Goal: Book appointment/travel/reservation

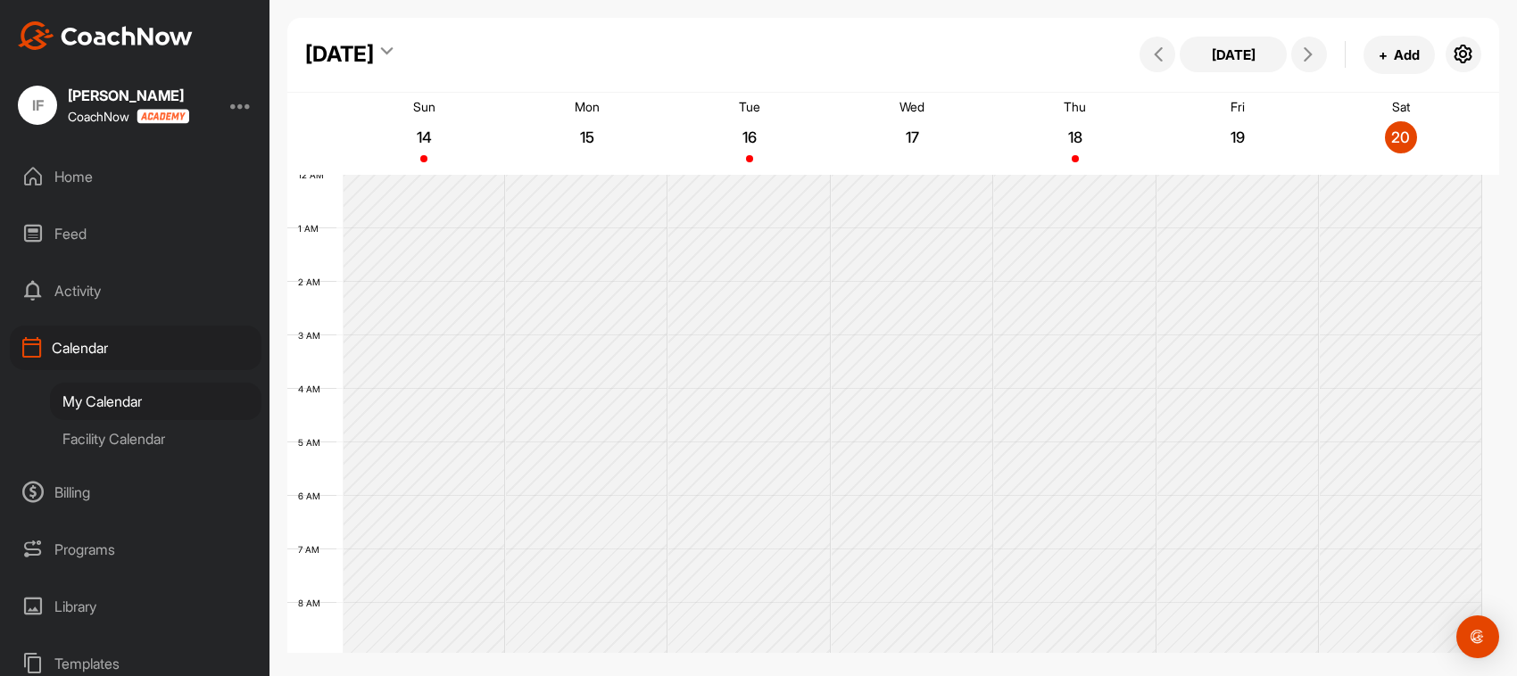
scroll to position [309, 0]
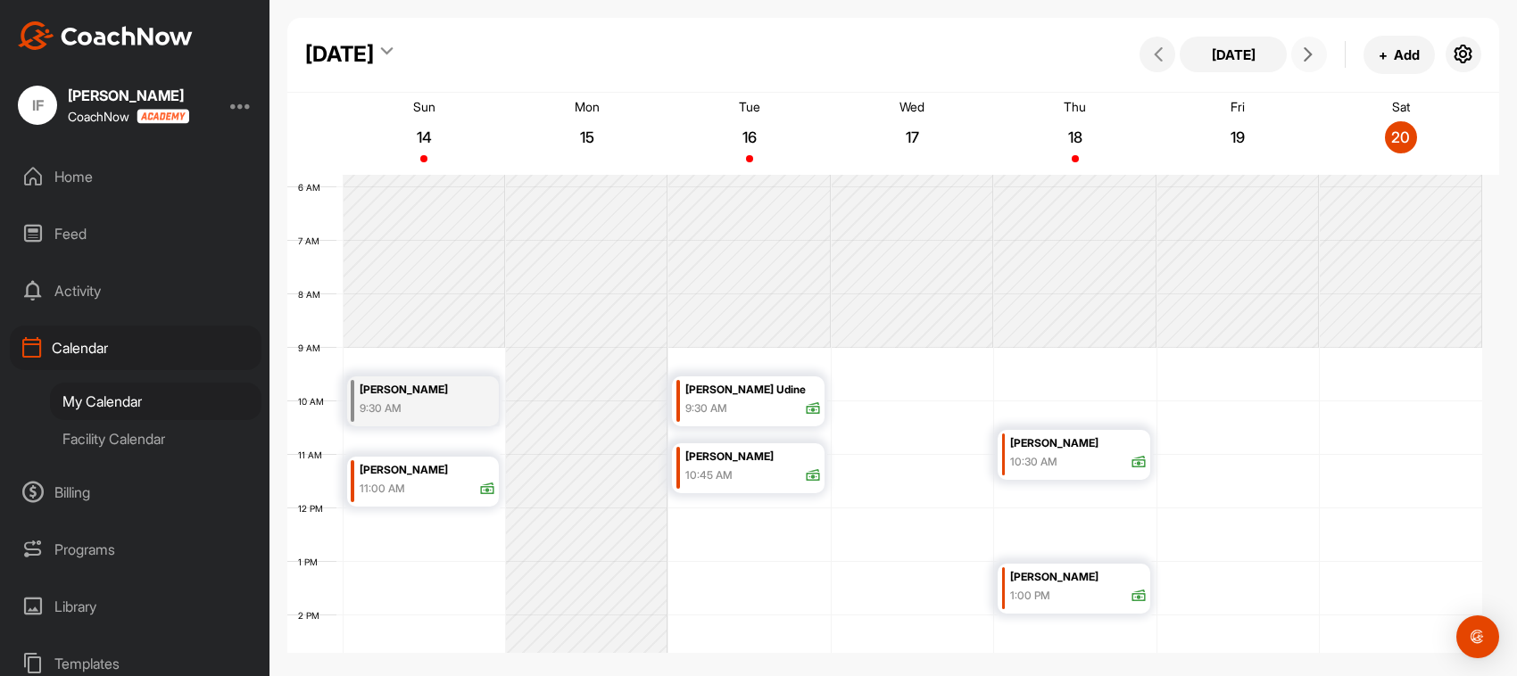
click at [1317, 56] on span at bounding box center [1308, 54] width 21 height 14
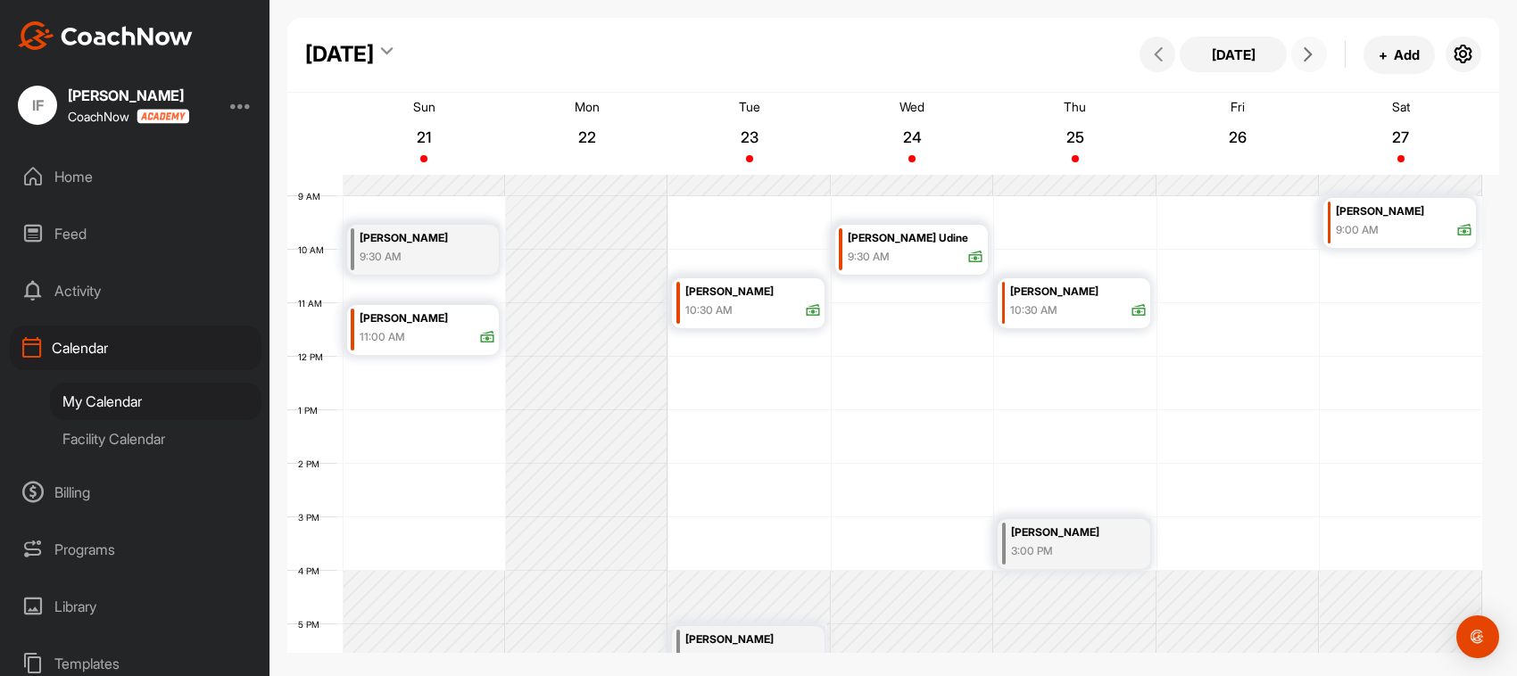
scroll to position [420, 0]
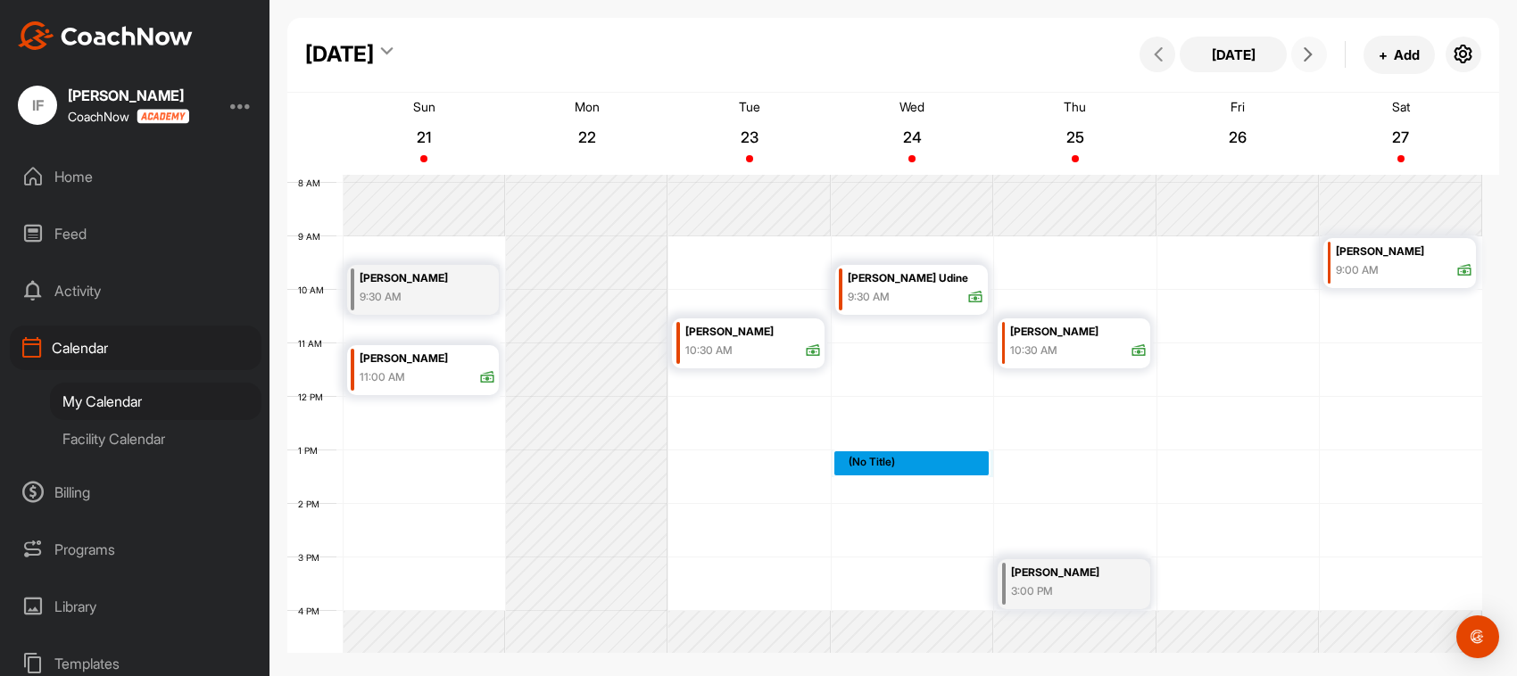
click at [890, 456] on div "12 AM 1 AM 2 AM 3 AM 4 AM 5 AM 6 AM 7 AM 8 AM 9 AM 10 AM 11 AM 12 PM 1 PM 2 PM …" at bounding box center [884, 397] width 1195 height 1285
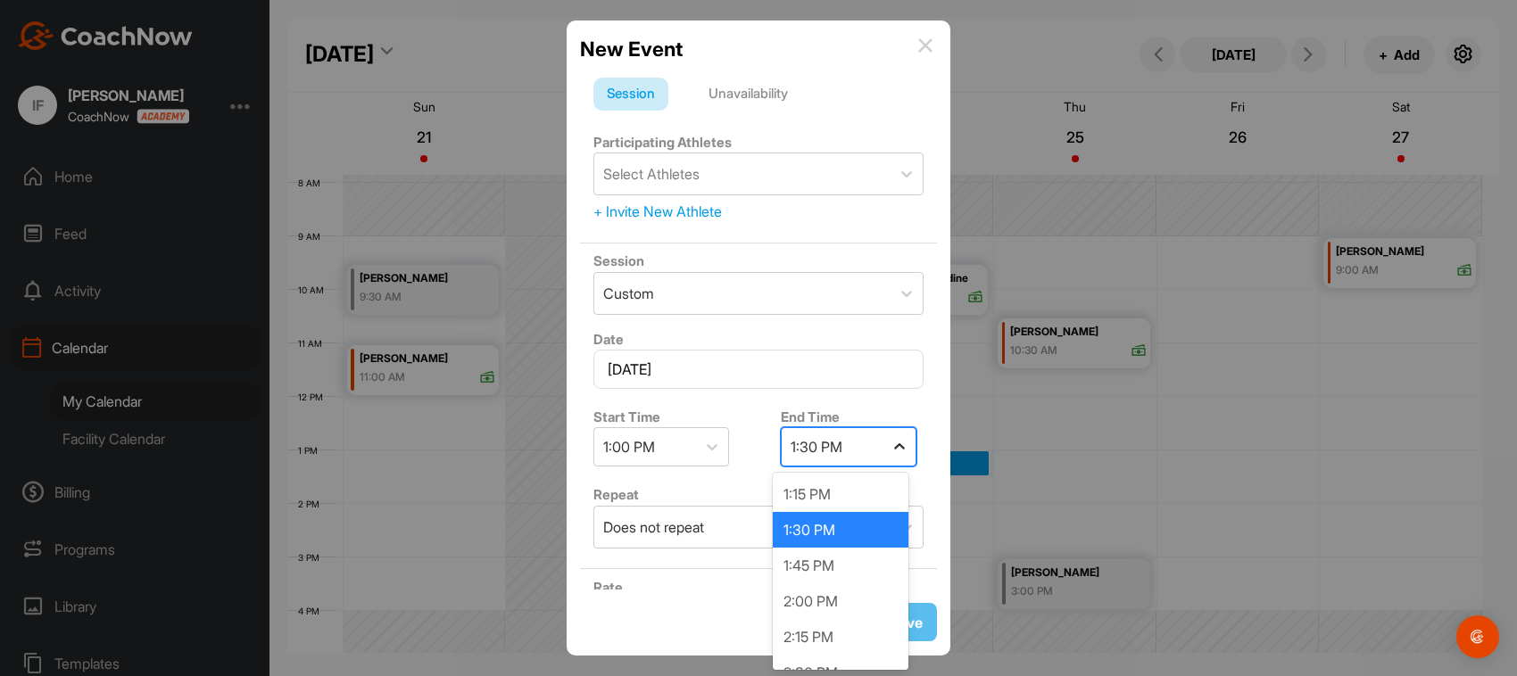
click at [895, 449] on icon at bounding box center [899, 447] width 18 height 18
click at [843, 591] on div "2:00 PM" at bounding box center [841, 602] width 136 height 36
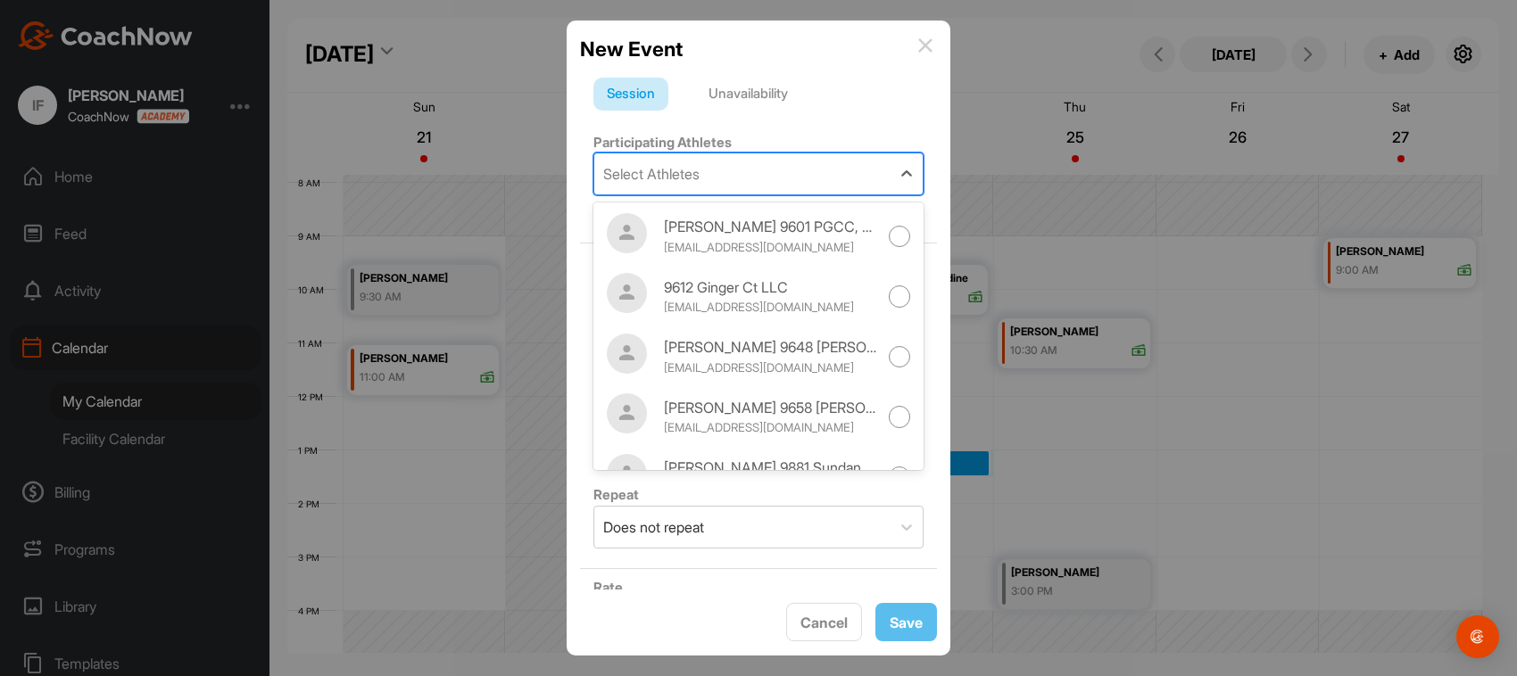
click at [649, 168] on div "Select Athletes" at bounding box center [651, 173] width 96 height 21
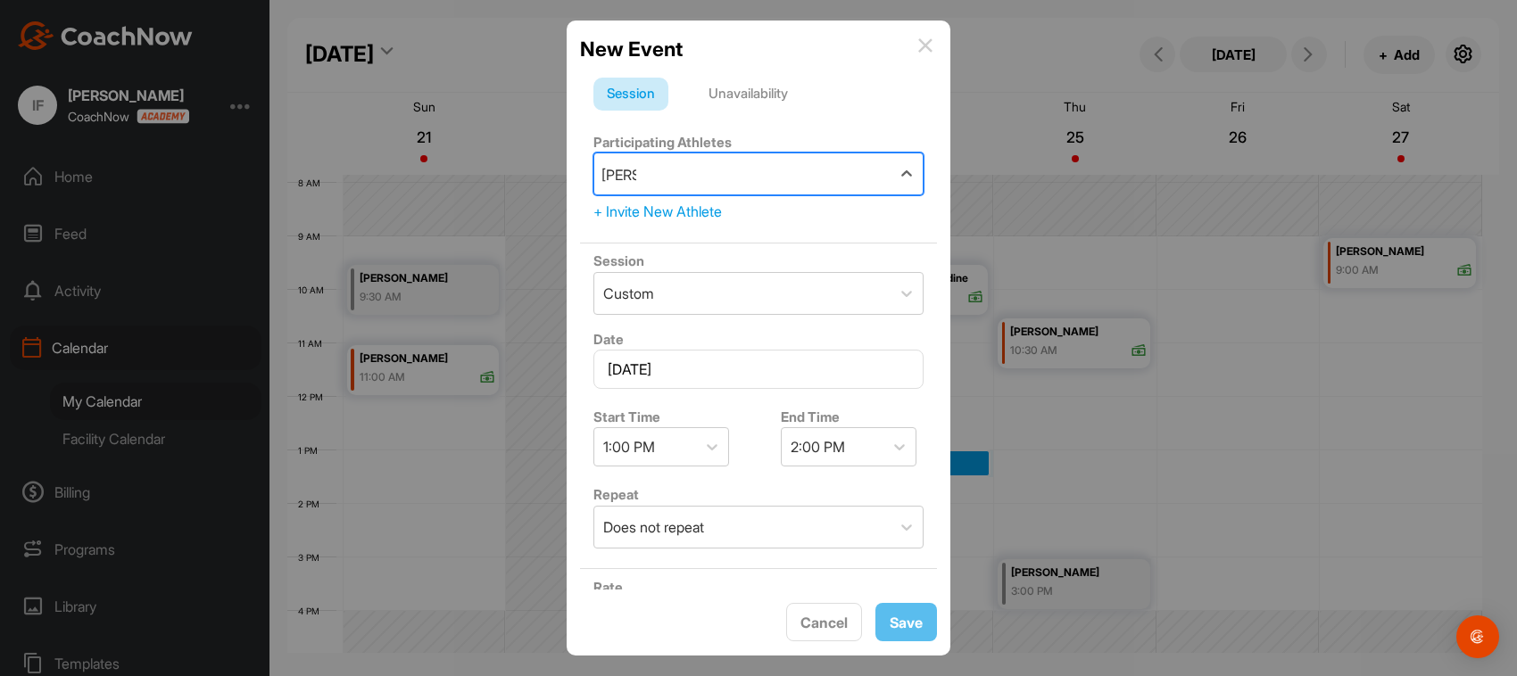
type input "[PERSON_NAME]"
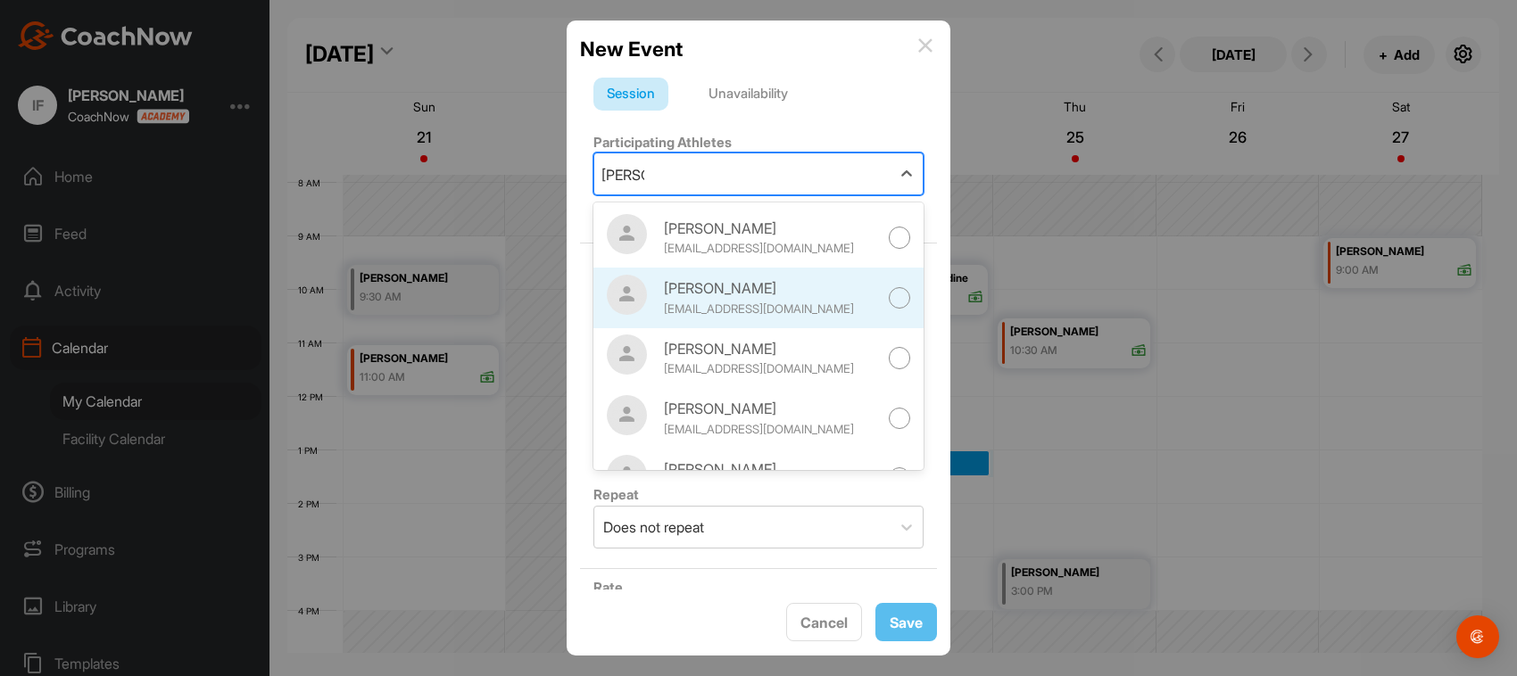
scroll to position [401, 0]
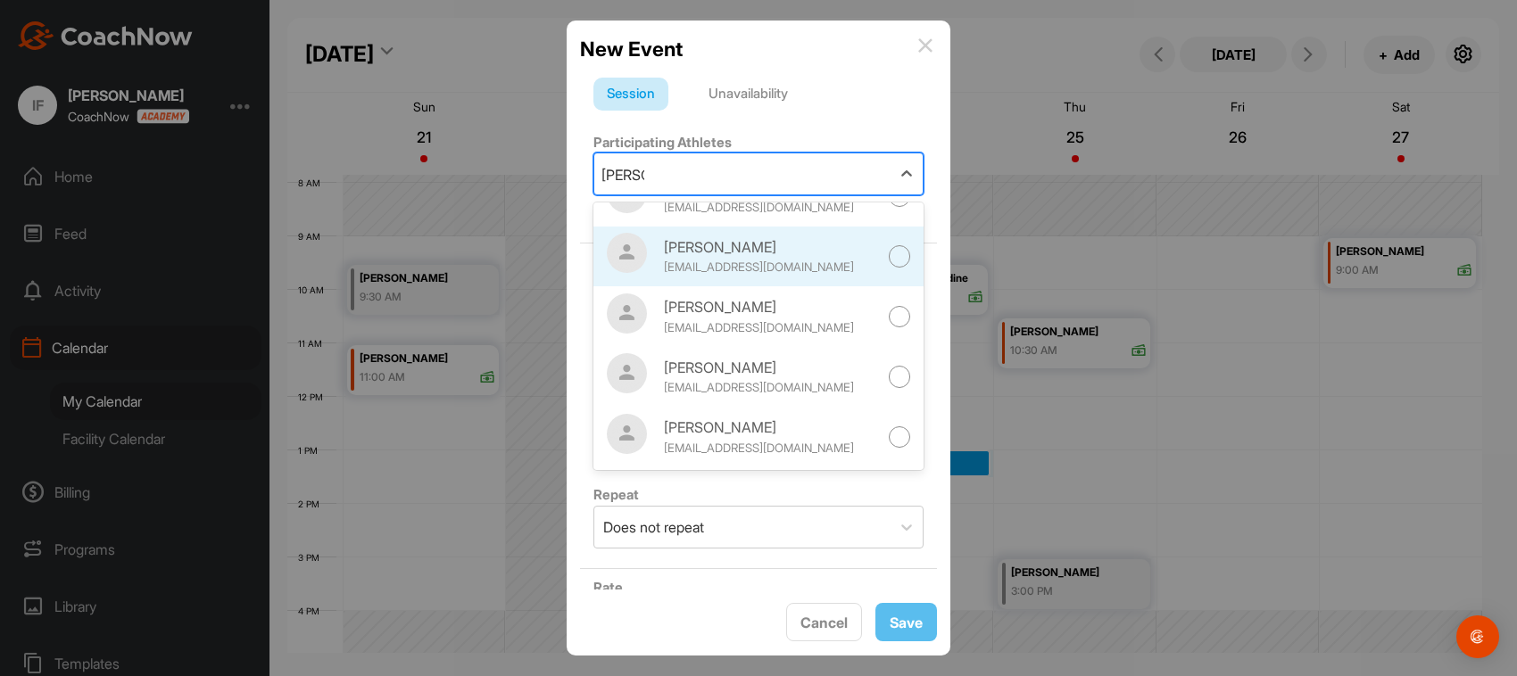
click at [782, 261] on div "[EMAIL_ADDRESS][DOMAIN_NAME]" at bounding box center [771, 268] width 214 height 18
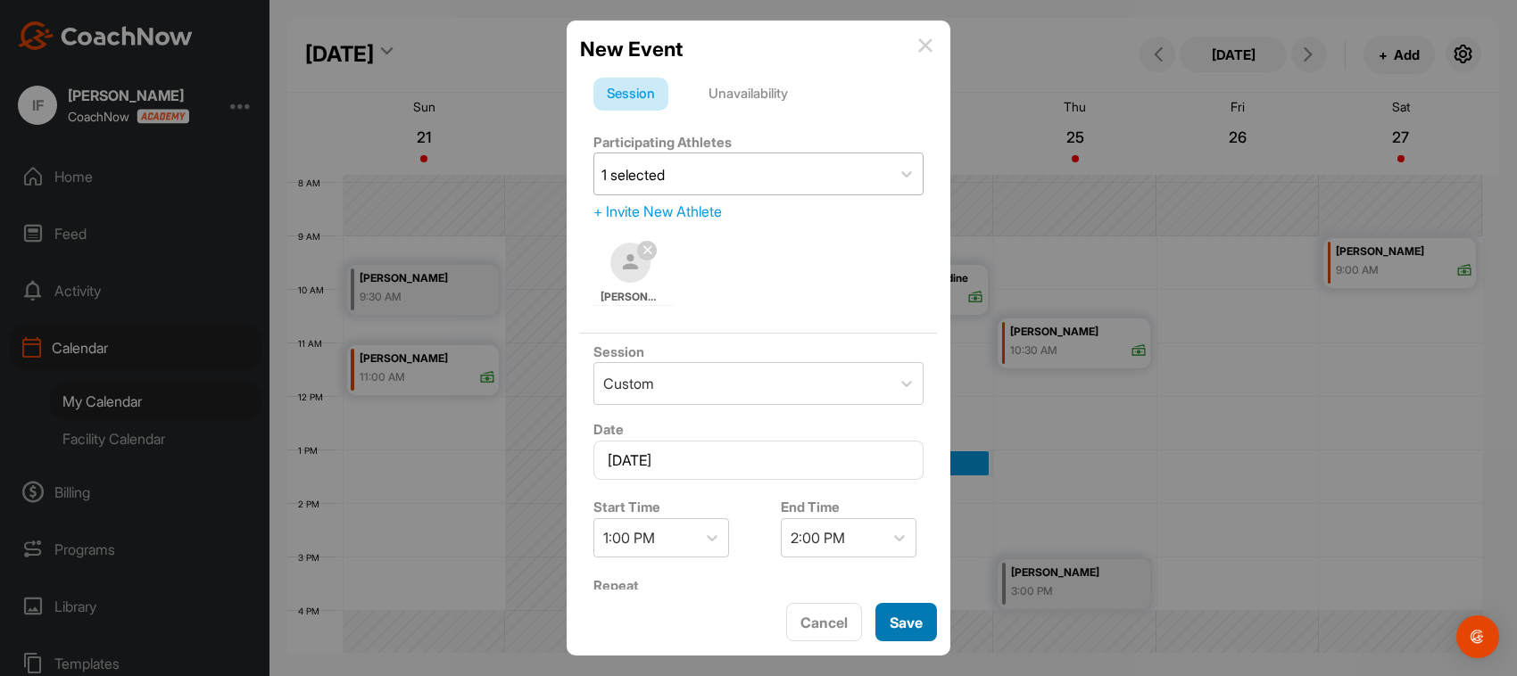
click at [890, 614] on span "Save" at bounding box center [906, 623] width 33 height 18
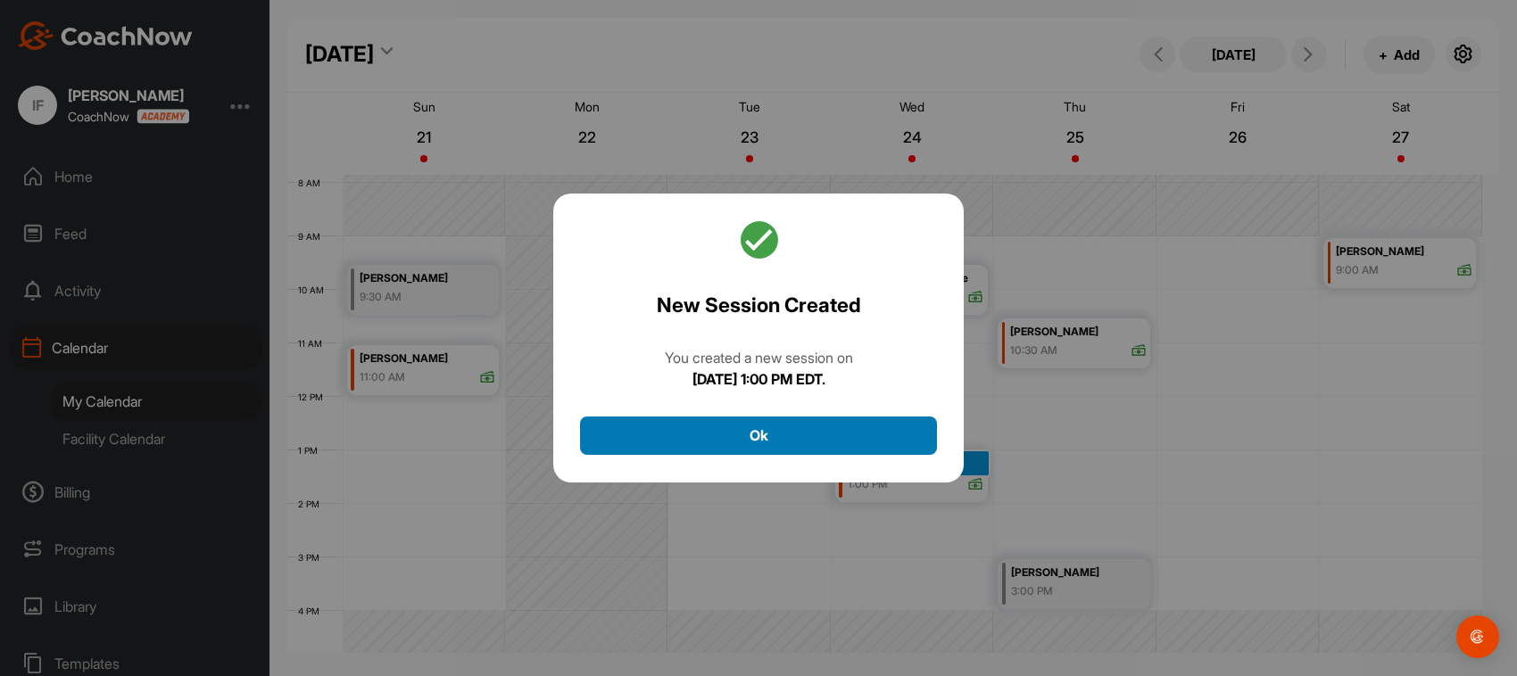
click at [788, 439] on button "Ok" at bounding box center [758, 436] width 357 height 38
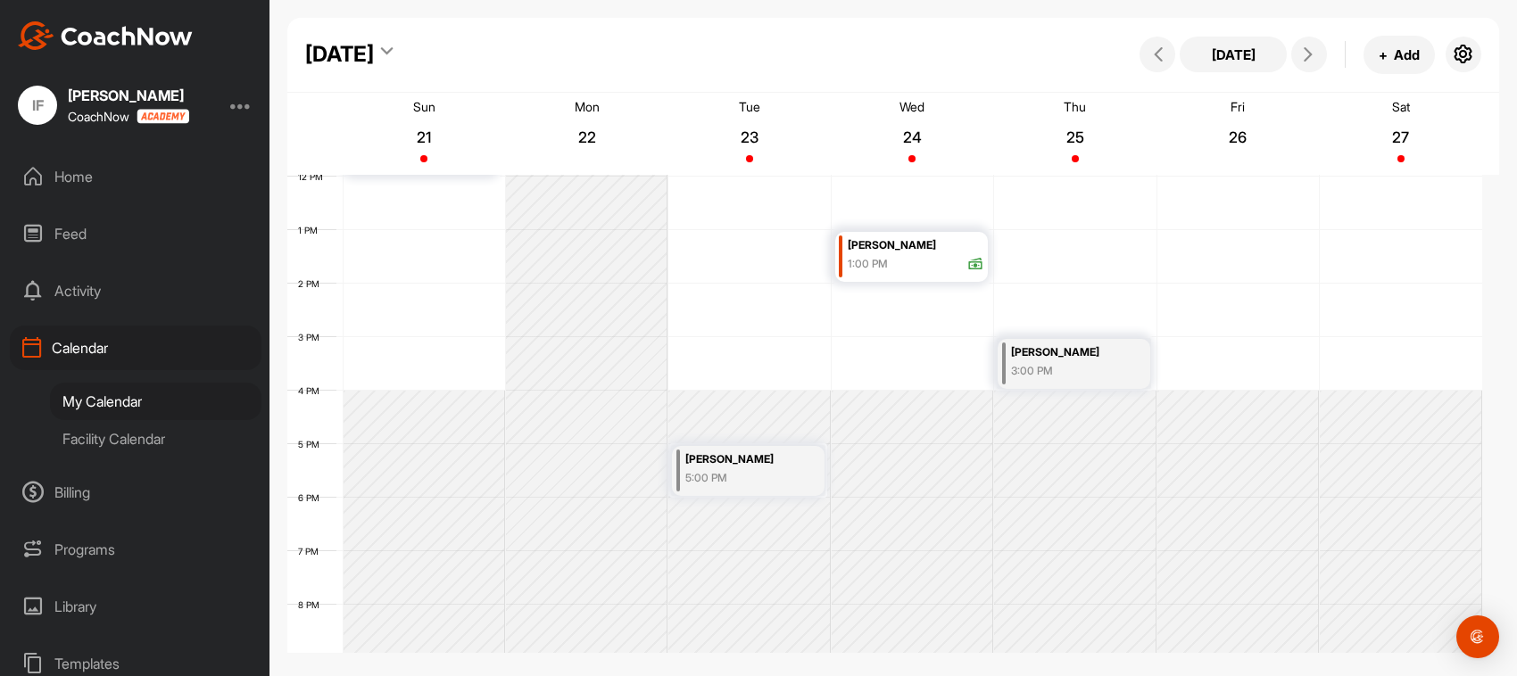
scroll to position [643, 0]
click at [883, 339] on div "12 AM 1 AM 2 AM 3 AM 4 AM 5 AM 6 AM 7 AM 8 AM 9 AM 10 AM 11 AM 12 PM 1 PM 2 PM …" at bounding box center [884, 174] width 1195 height 1285
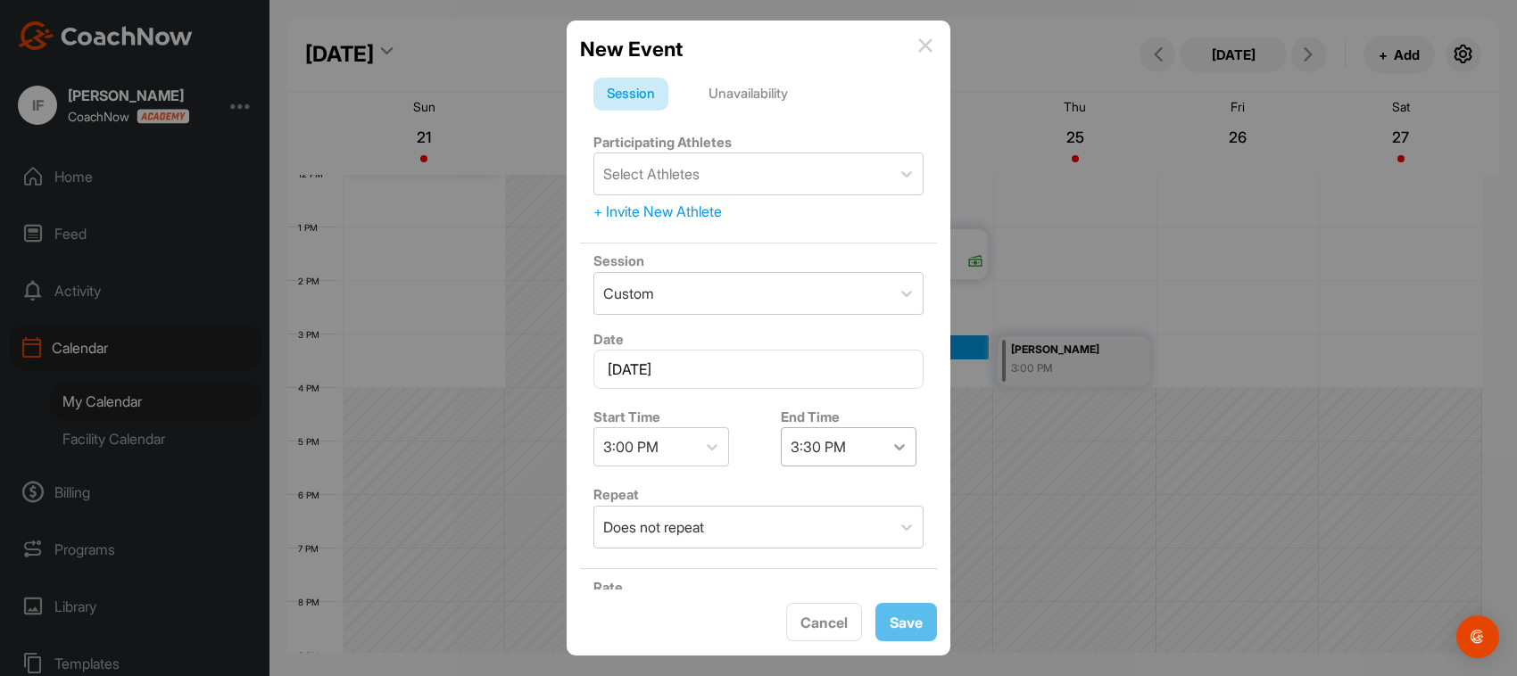
click at [899, 448] on icon at bounding box center [899, 447] width 18 height 18
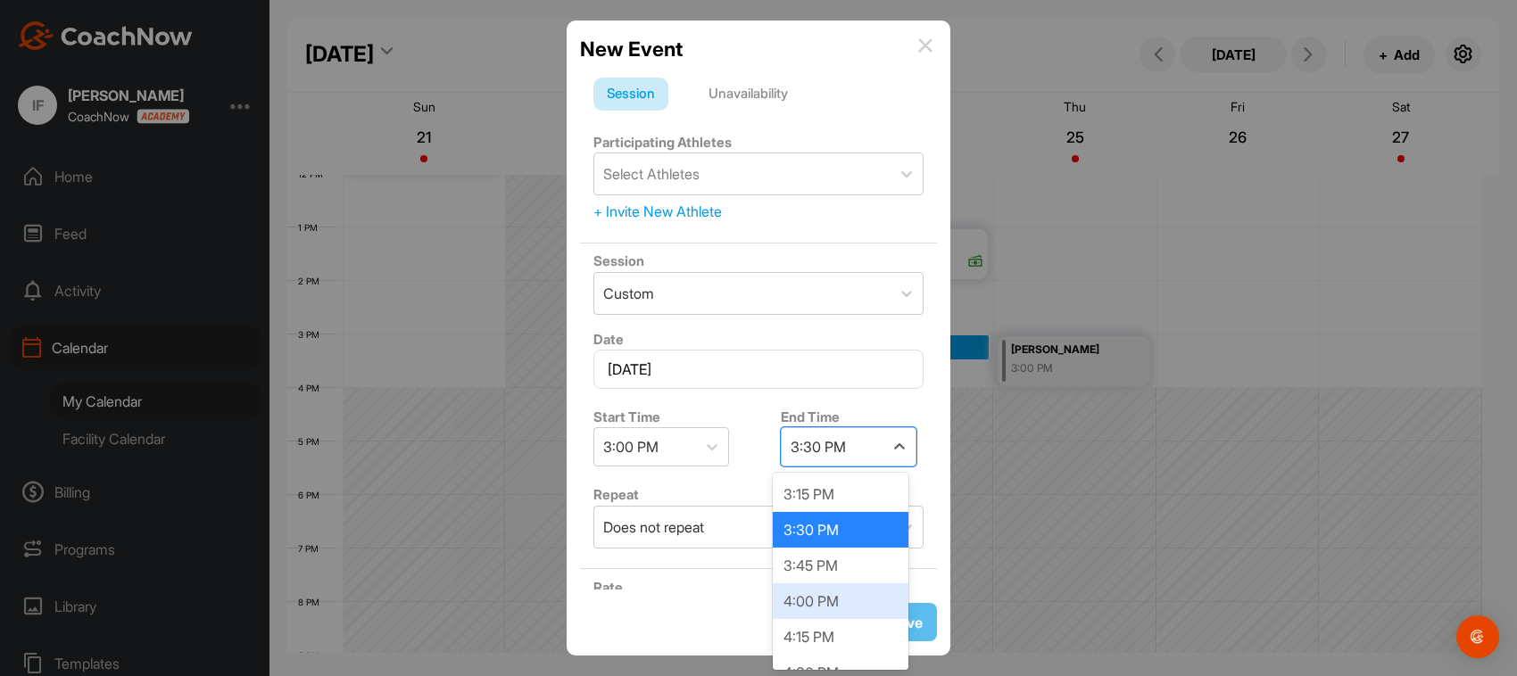
click at [845, 592] on div "4:00 PM" at bounding box center [841, 602] width 136 height 36
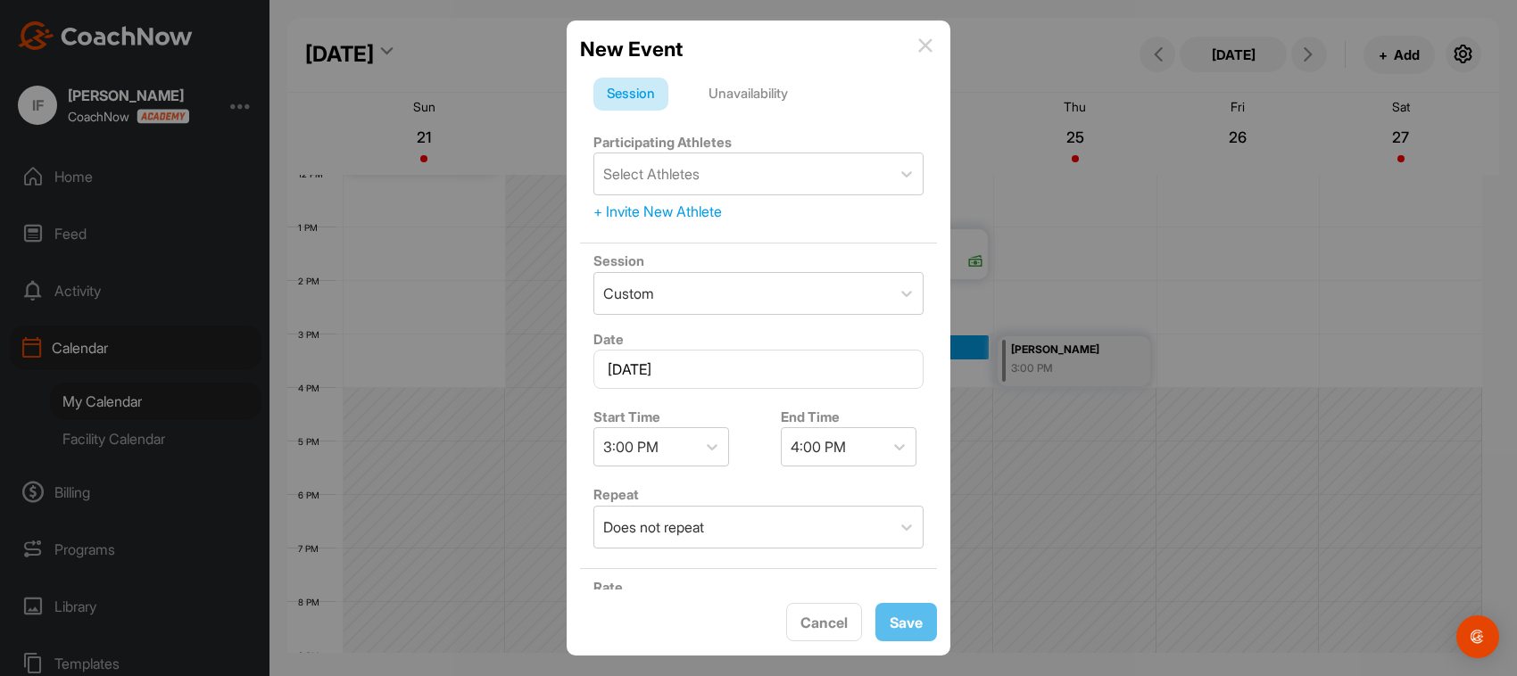
click at [701, 143] on label "Participating Athletes" at bounding box center [662, 142] width 138 height 17
click at [698, 161] on div "Select Athletes" at bounding box center [742, 173] width 296 height 41
type input "Pak"
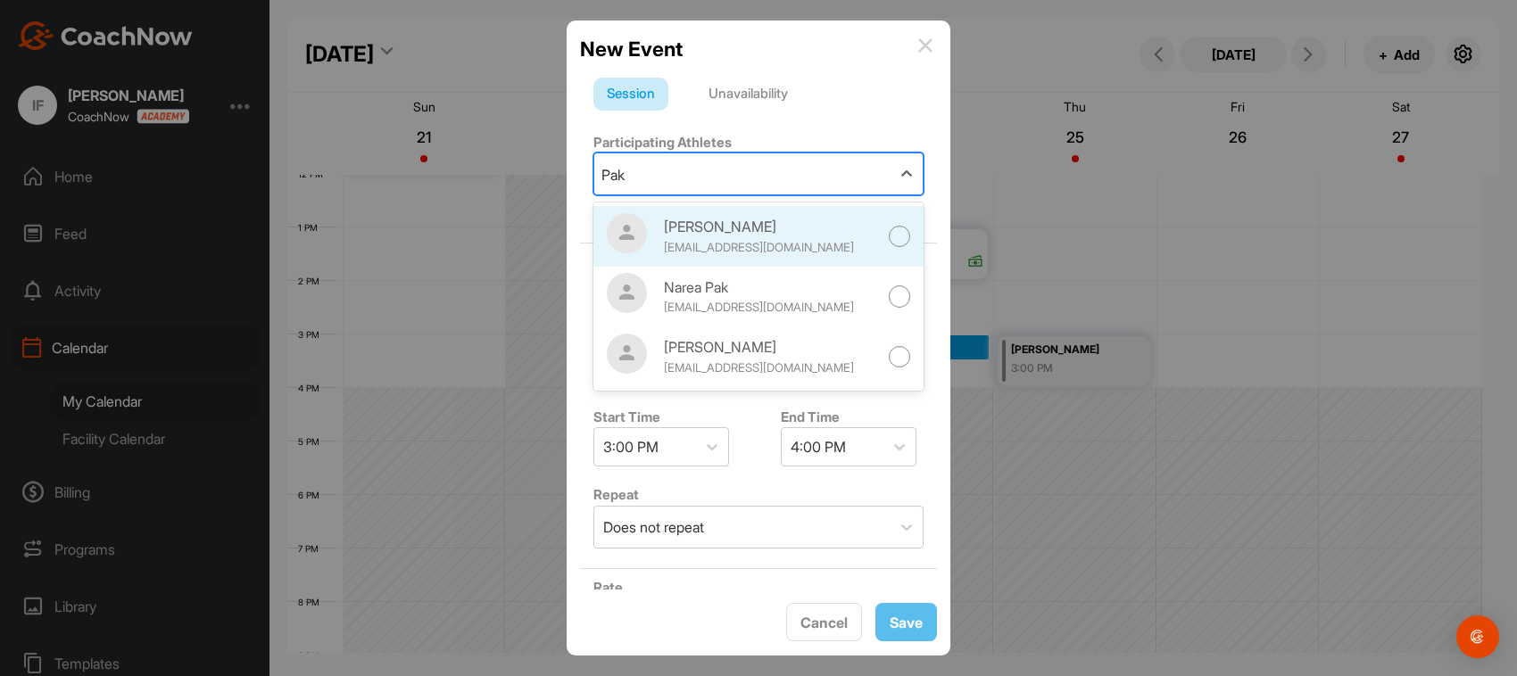
click at [707, 254] on div "[EMAIL_ADDRESS][DOMAIN_NAME]" at bounding box center [771, 248] width 214 height 18
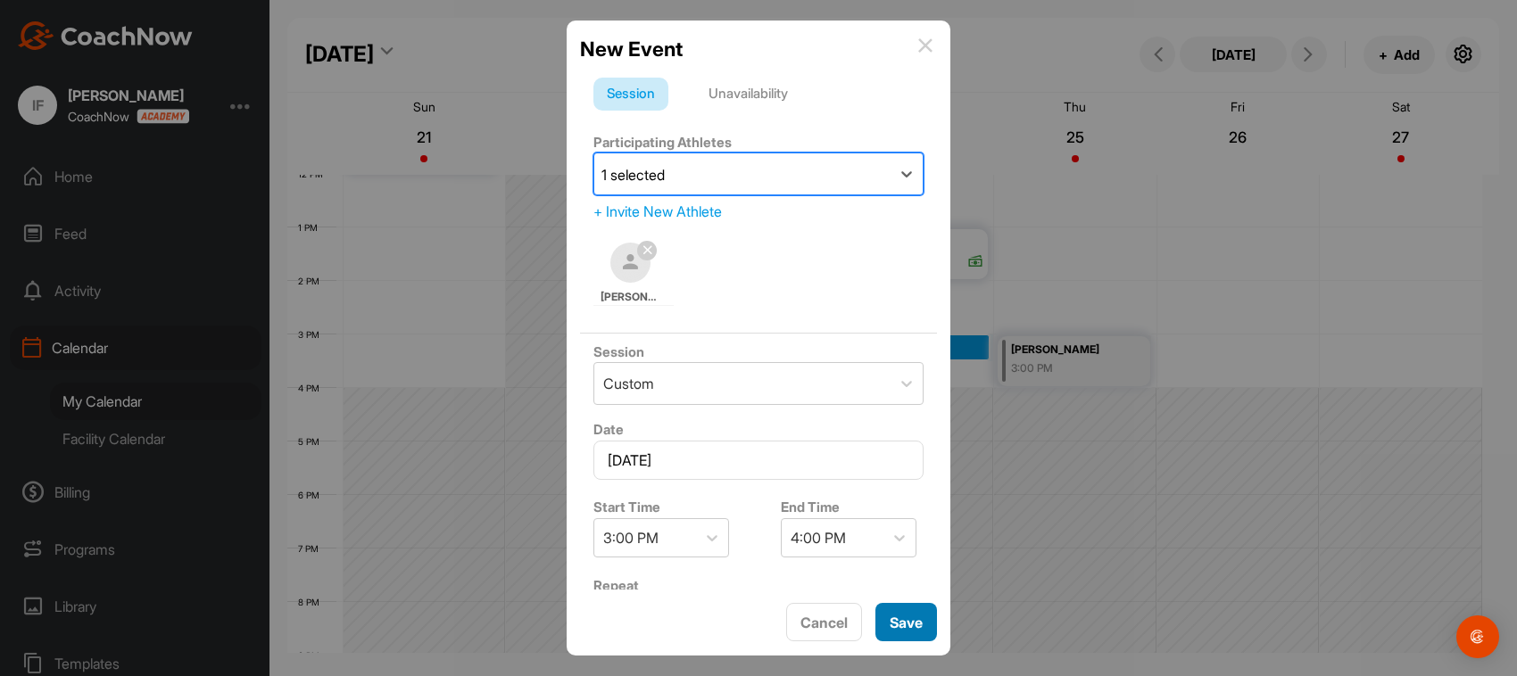
click at [911, 620] on span "Save" at bounding box center [906, 623] width 33 height 18
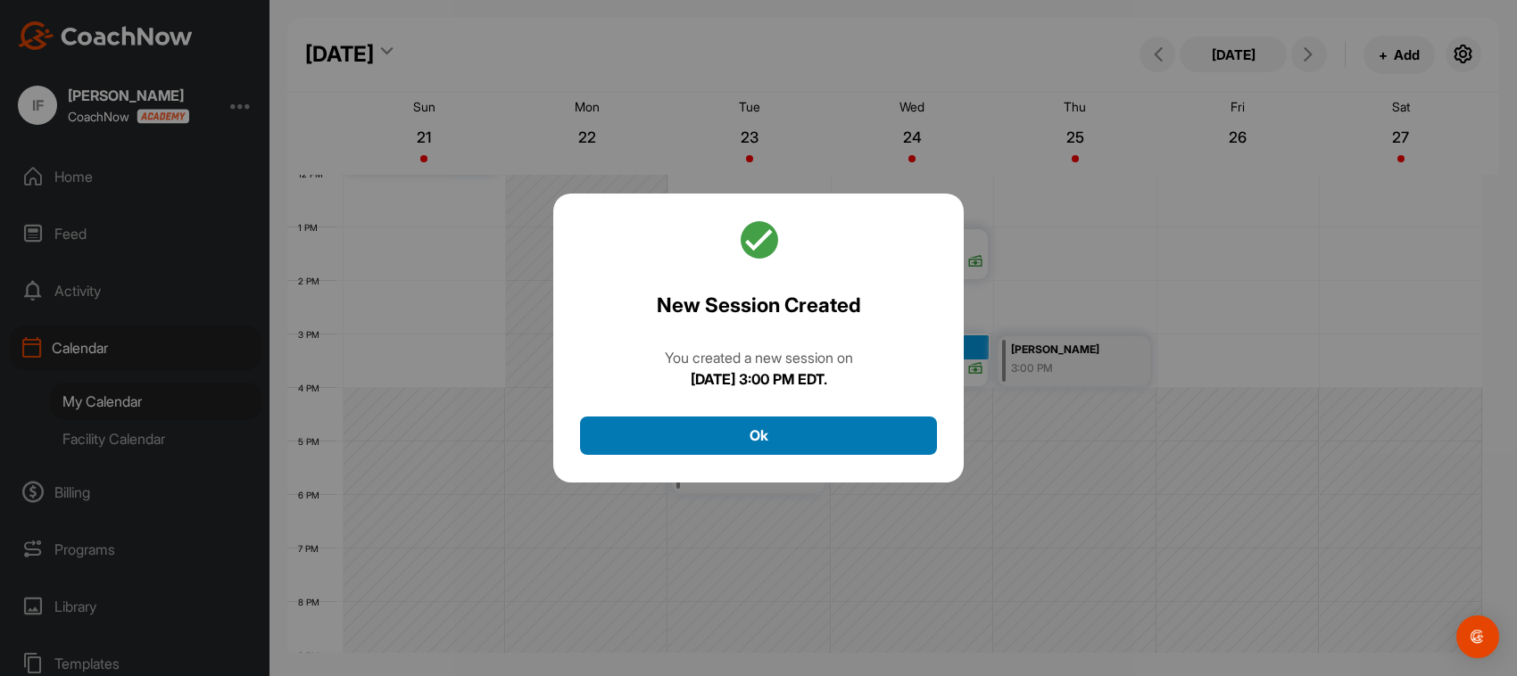
click at [874, 435] on button "Ok" at bounding box center [758, 436] width 357 height 38
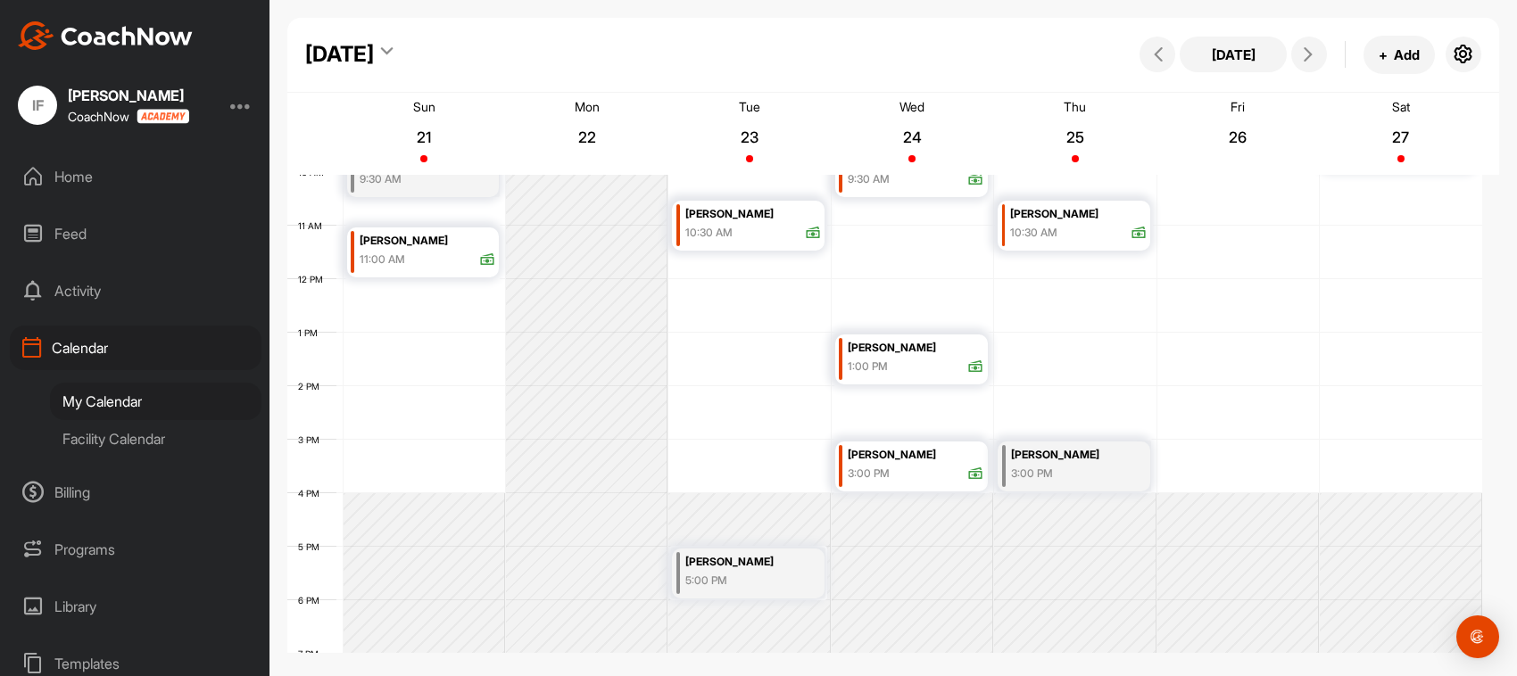
scroll to position [420, 0]
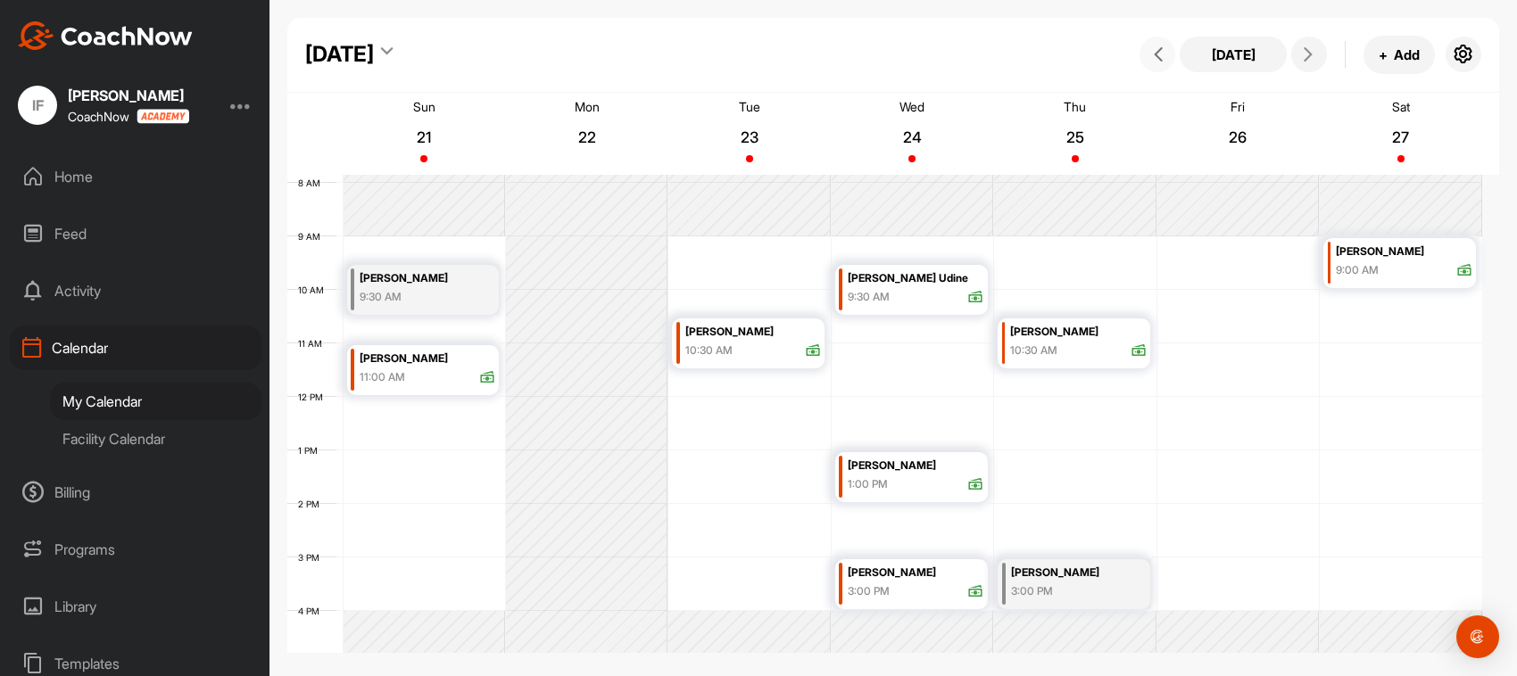
click at [1160, 56] on icon at bounding box center [1158, 54] width 14 height 14
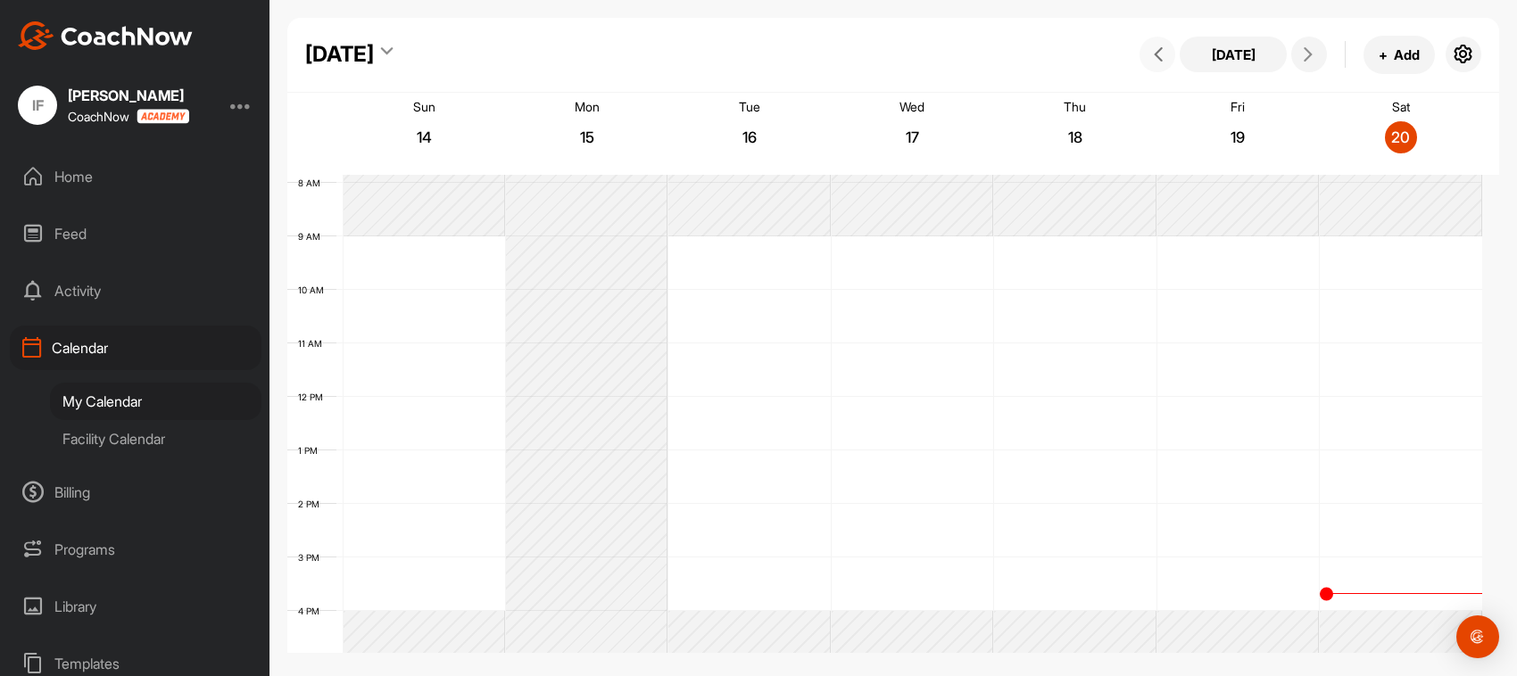
scroll to position [309, 0]
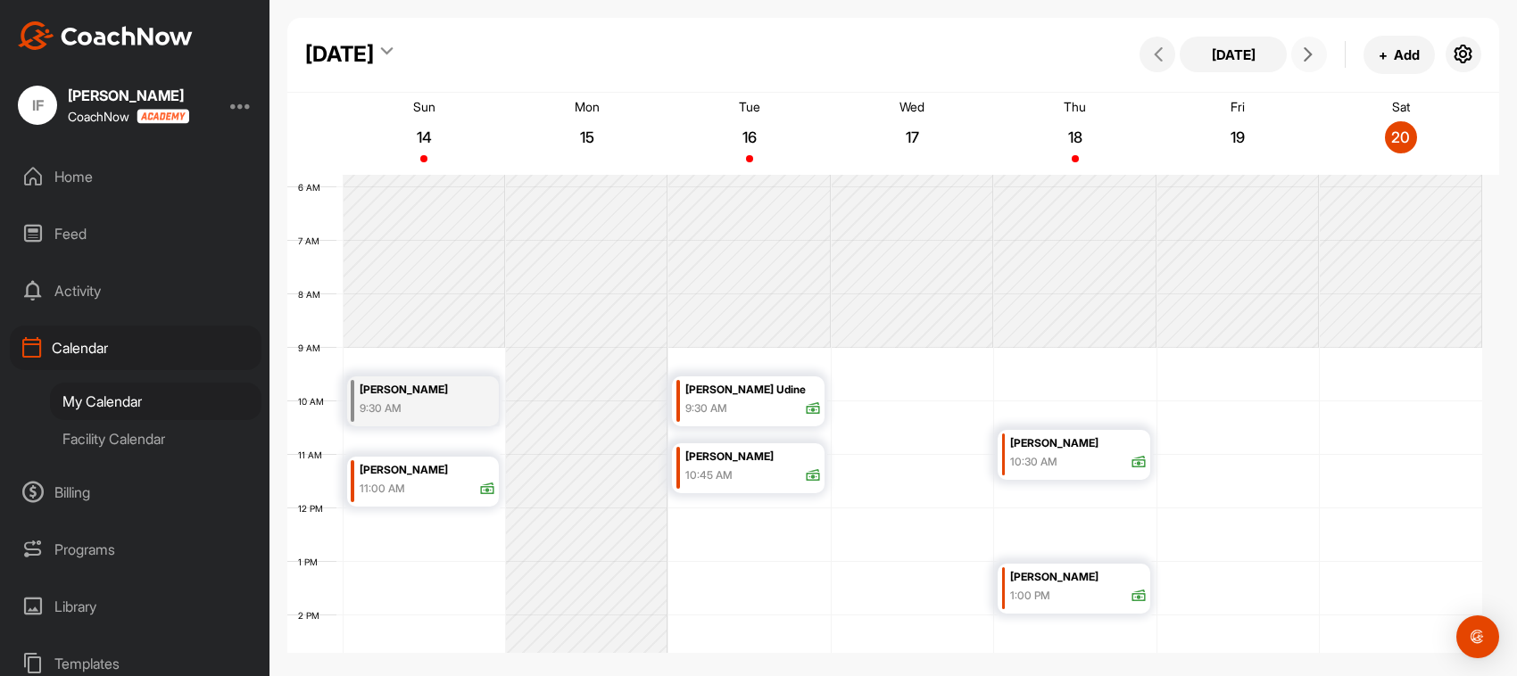
click at [1295, 56] on button at bounding box center [1309, 55] width 36 height 36
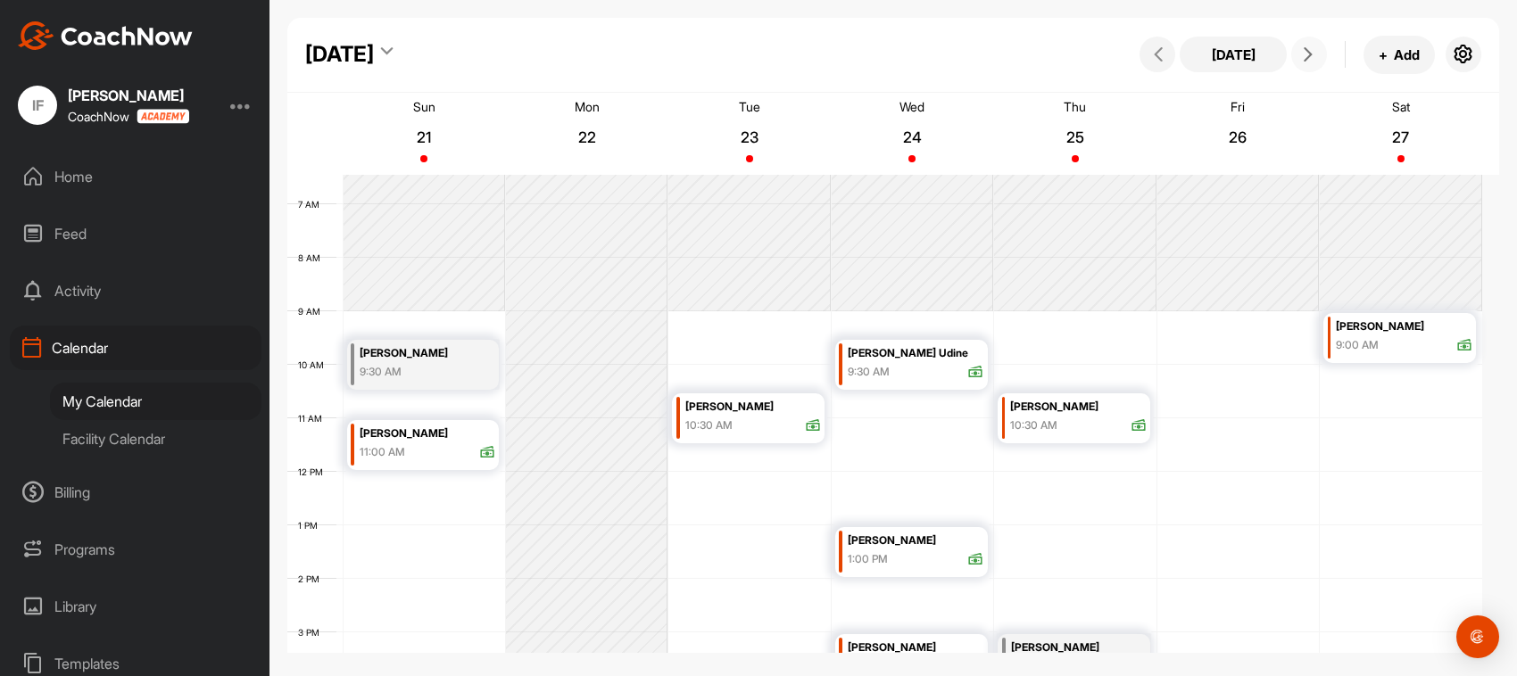
scroll to position [397, 0]
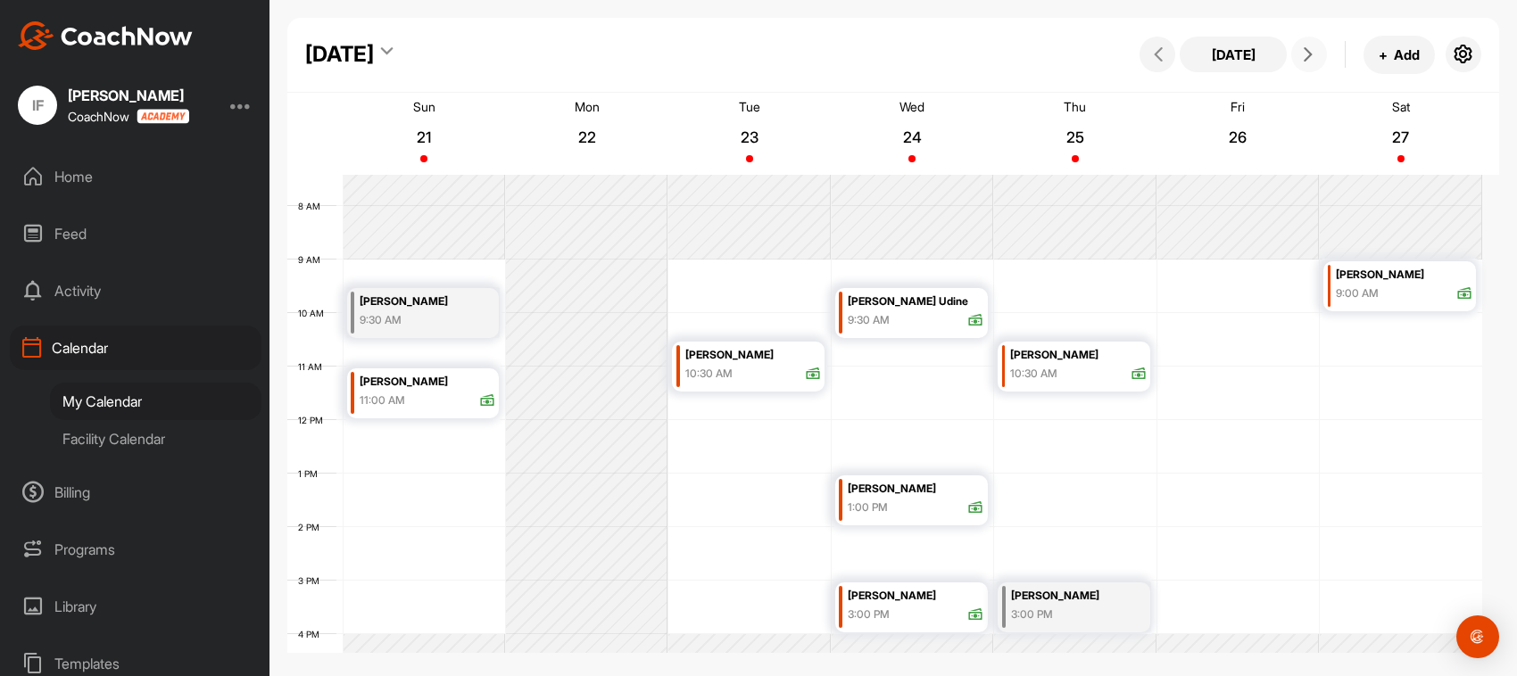
click at [1313, 58] on icon at bounding box center [1308, 54] width 14 height 14
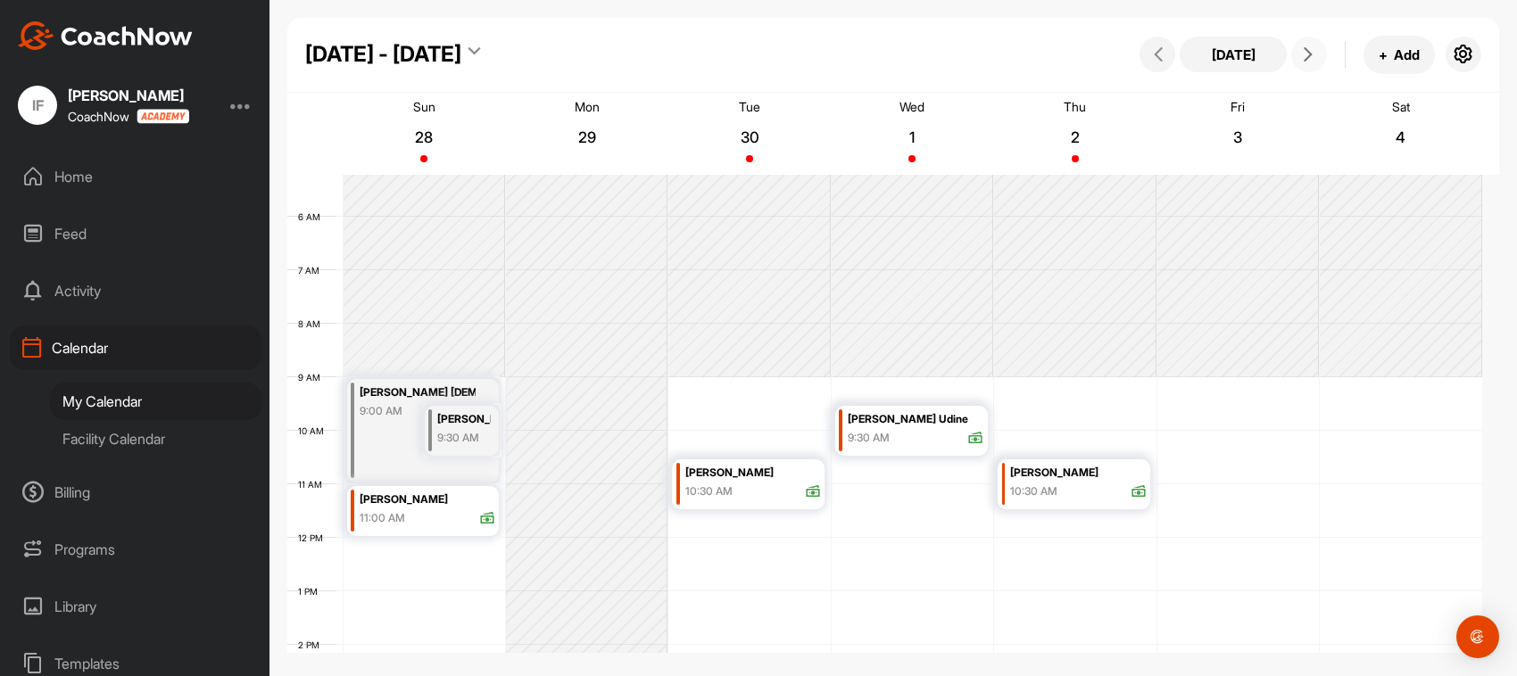
scroll to position [583, 0]
